Goal: Information Seeking & Learning: Learn about a topic

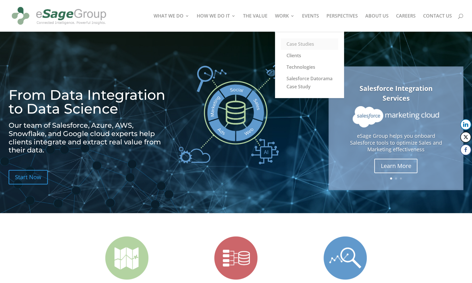
click at [299, 42] on link "Case Studies" at bounding box center [309, 43] width 57 height 11
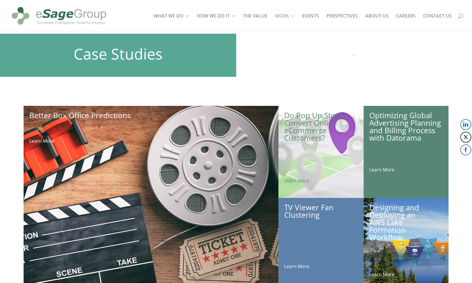
scroll to position [22, 0]
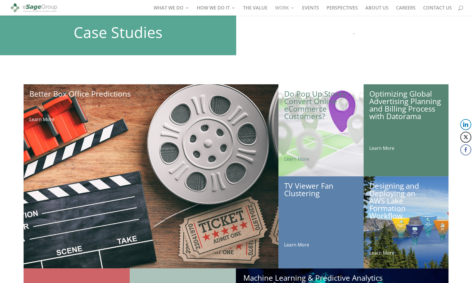
click at [391, 99] on link "Optimizing Global Advertising Planning and Billing Process with Datorama" at bounding box center [405, 105] width 72 height 33
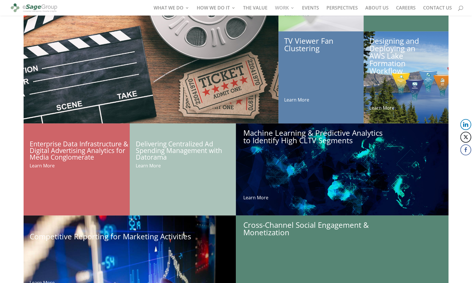
scroll to position [168, 0]
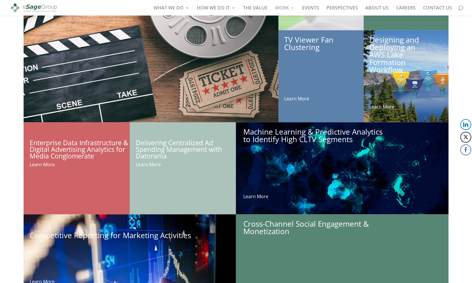
click at [176, 147] on h2 "Delivering Centralized Ad Spending Management with Datorama" at bounding box center [186, 150] width 100 height 23
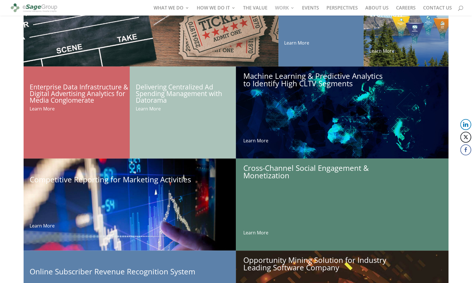
scroll to position [224, 0]
click at [278, 174] on link "Cross-Channel Social Engagement & Monetization" at bounding box center [305, 171] width 125 height 18
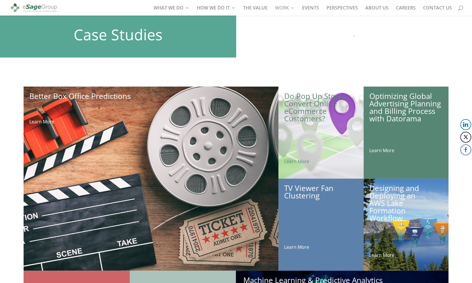
scroll to position [0, 0]
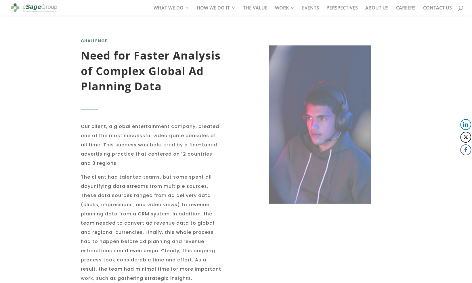
scroll to position [279, 0]
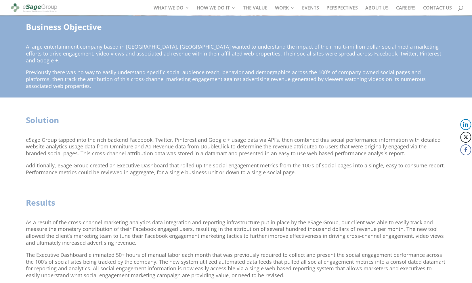
scroll to position [115, 0]
